Goal: Task Accomplishment & Management: Manage account settings

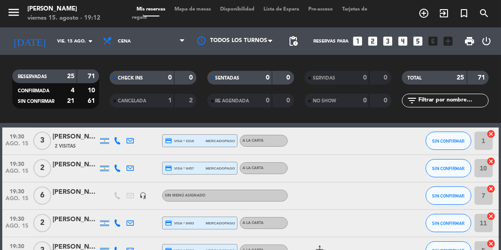
scroll to position [80, 0]
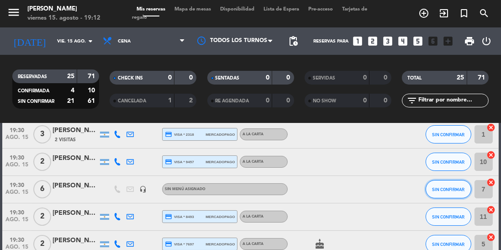
click at [454, 189] on span "SIN CONFIRMAR" at bounding box center [448, 189] width 32 height 5
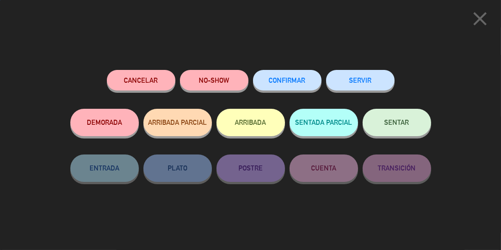
click at [146, 81] on button "Cancelar" at bounding box center [141, 80] width 69 height 21
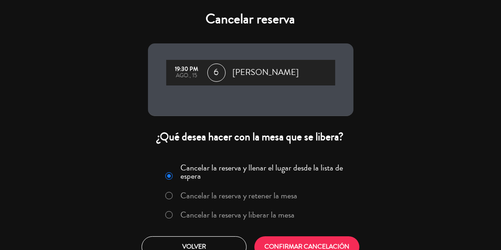
click at [238, 221] on label "Cancelar la reserva y liberar la mesa" at bounding box center [230, 215] width 139 height 16
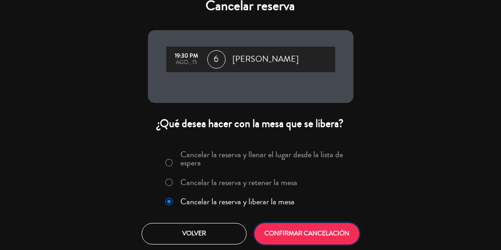
click at [312, 229] on button "CONFIRMAR CANCELACIÓN" at bounding box center [307, 233] width 105 height 21
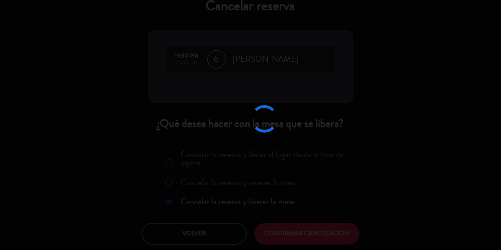
click at [499, 74] on div at bounding box center [250, 125] width 501 height 250
click at [338, 181] on div at bounding box center [250, 125] width 501 height 250
click at [358, 182] on div at bounding box center [250, 125] width 501 height 250
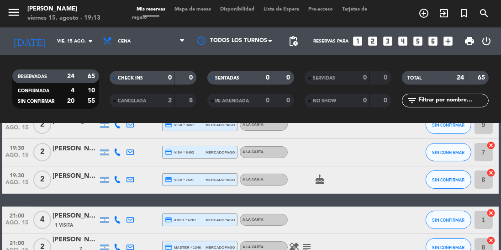
scroll to position [0, 0]
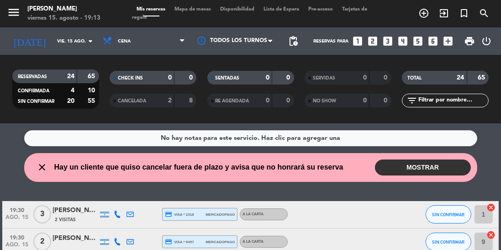
click at [442, 165] on button "MOSTRAR" at bounding box center [423, 168] width 96 height 16
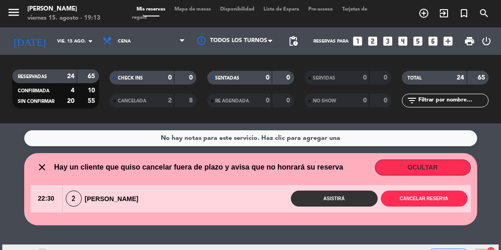
click at [65, 36] on input "vie. 15 ago." at bounding box center [86, 41] width 67 height 14
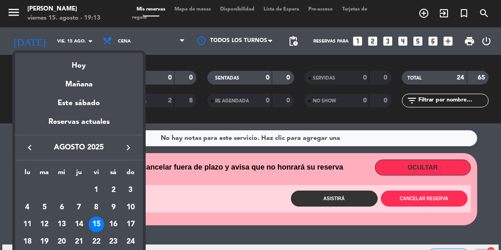
click at [17, 12] on div at bounding box center [250, 125] width 501 height 250
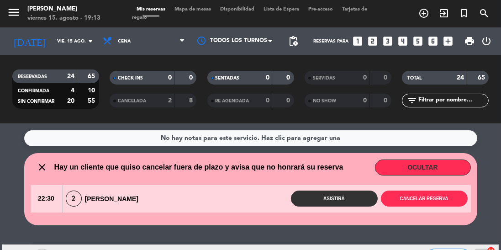
click at [9, 12] on icon "menu" at bounding box center [14, 12] width 14 height 14
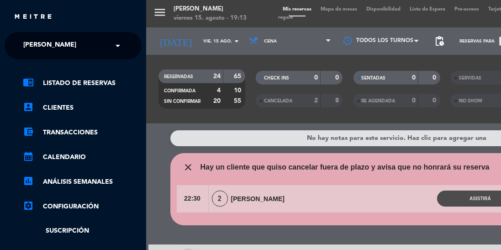
click at [107, 48] on input "text" at bounding box center [74, 46] width 112 height 20
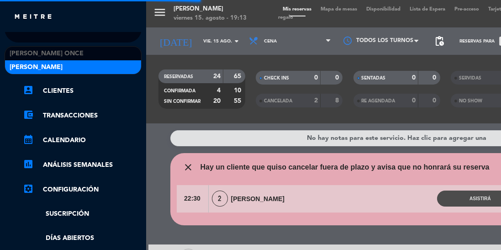
scroll to position [20, 0]
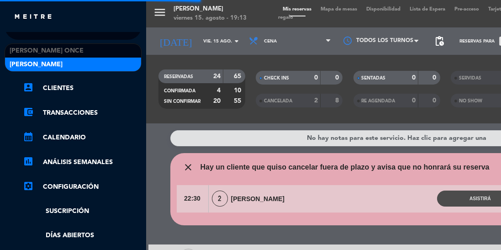
click at [90, 44] on div "[PERSON_NAME] Once" at bounding box center [73, 51] width 136 height 14
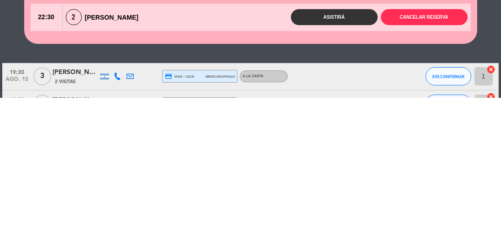
scroll to position [0, 0]
